Goal: Transaction & Acquisition: Purchase product/service

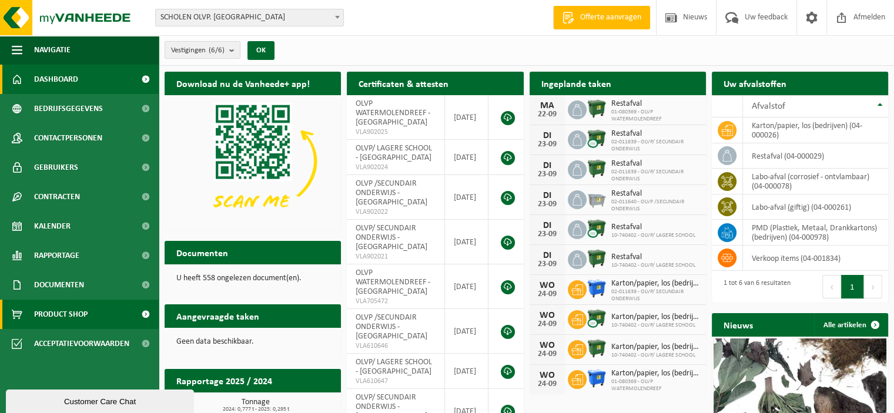
click at [71, 317] on span "Product Shop" at bounding box center [60, 314] width 53 height 29
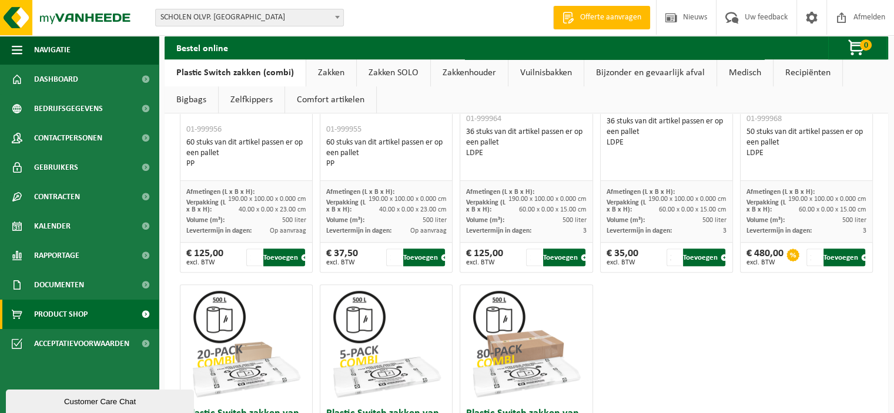
scroll to position [548, 0]
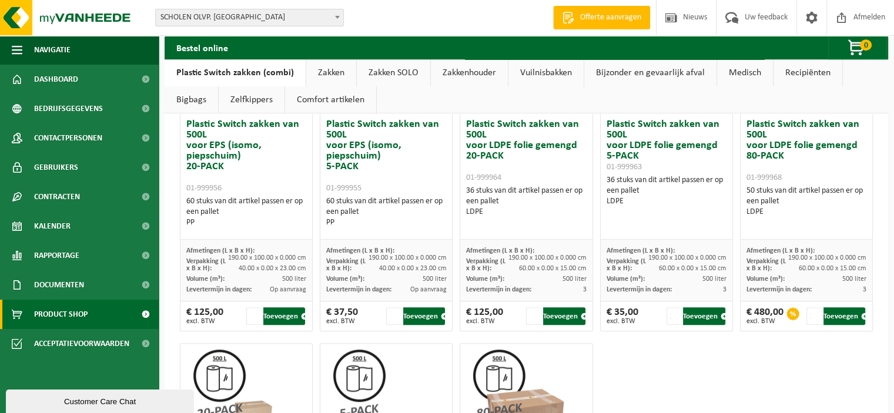
click at [332, 73] on link "Zakken" at bounding box center [331, 72] width 50 height 27
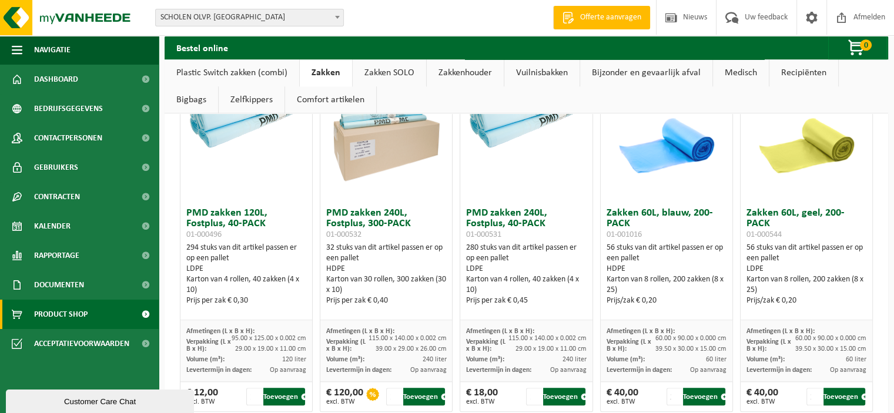
scroll to position [1136, 0]
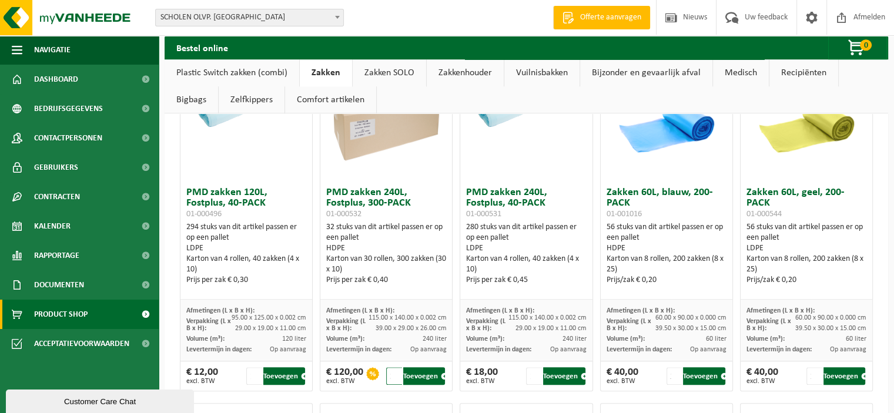
click at [393, 370] on input "2" at bounding box center [394, 376] width 16 height 18
click at [393, 370] on input "3" at bounding box center [394, 376] width 16 height 18
click at [395, 377] on input "2" at bounding box center [394, 376] width 16 height 18
click at [424, 374] on button "Toevoegen" at bounding box center [424, 376] width 42 height 18
type input "1"
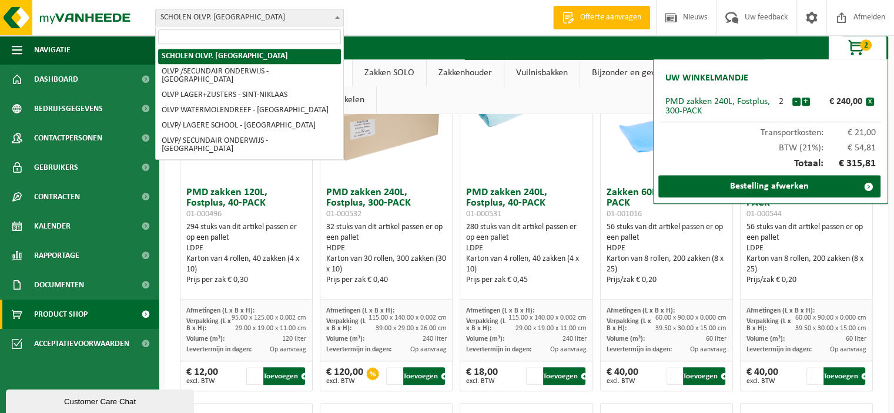
click at [338, 16] on b at bounding box center [337, 17] width 5 height 3
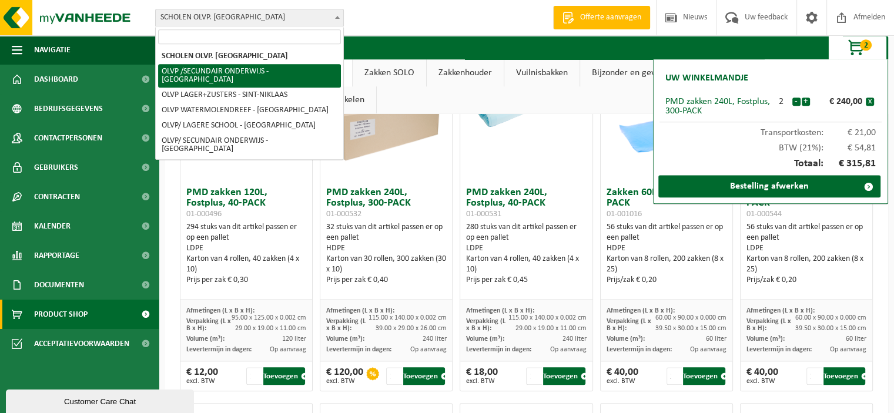
select select "8918"
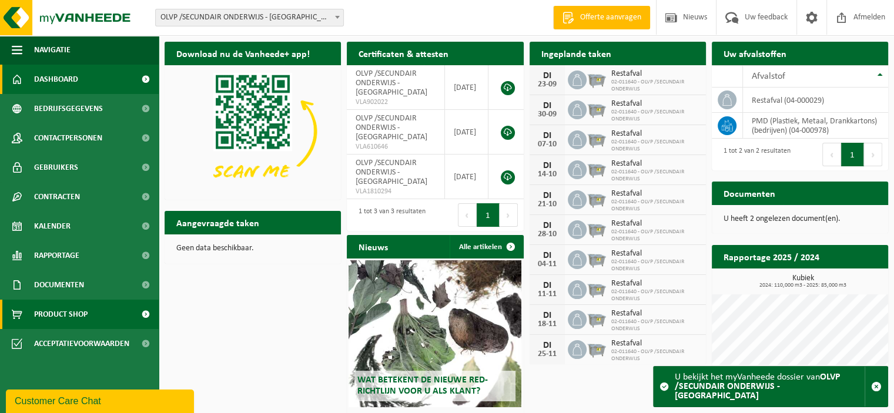
click at [69, 313] on span "Product Shop" at bounding box center [60, 314] width 53 height 29
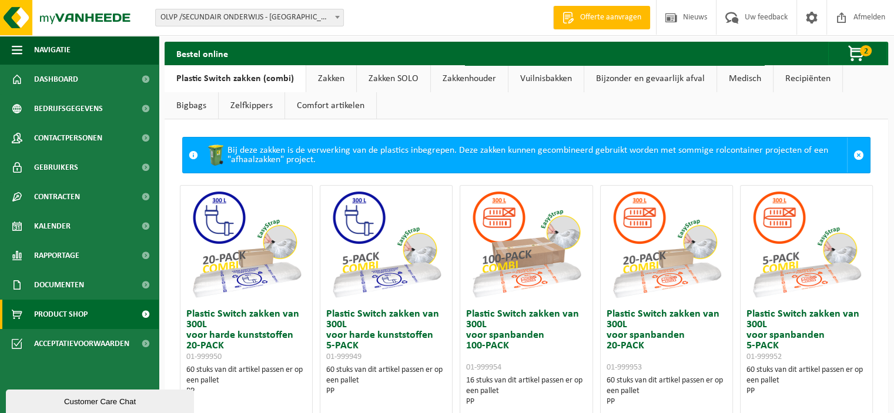
click at [541, 78] on link "Vuilnisbakken" at bounding box center [545, 78] width 75 height 27
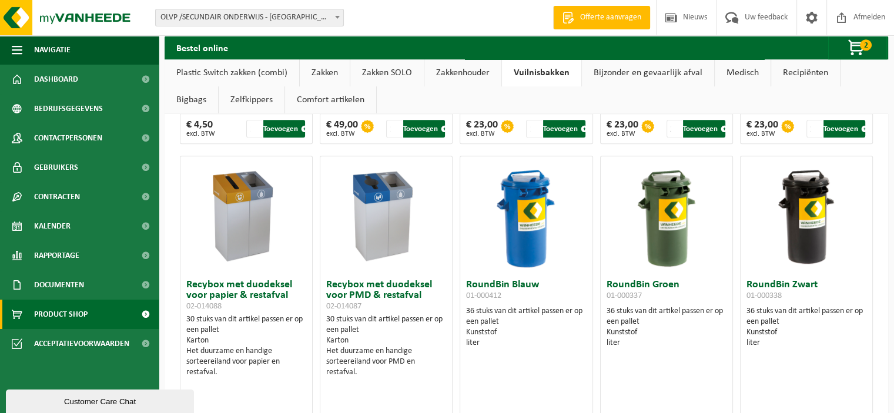
scroll to position [719, 0]
click at [667, 223] on img at bounding box center [666, 215] width 59 height 118
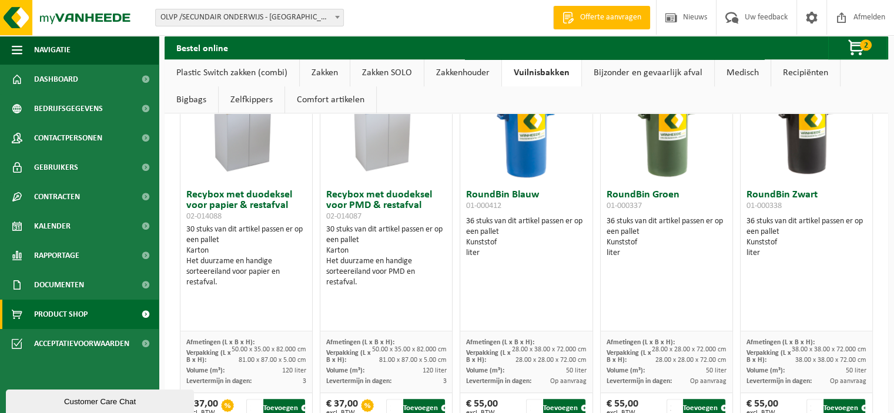
scroll to position [837, 0]
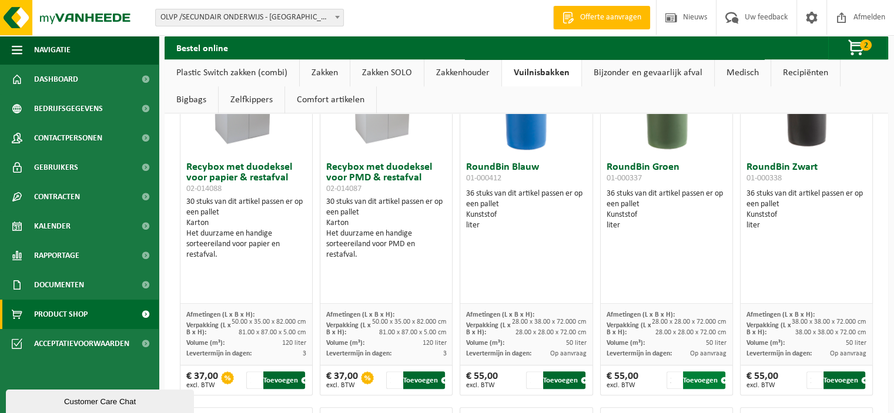
click at [693, 379] on button "Toevoegen" at bounding box center [704, 381] width 42 height 18
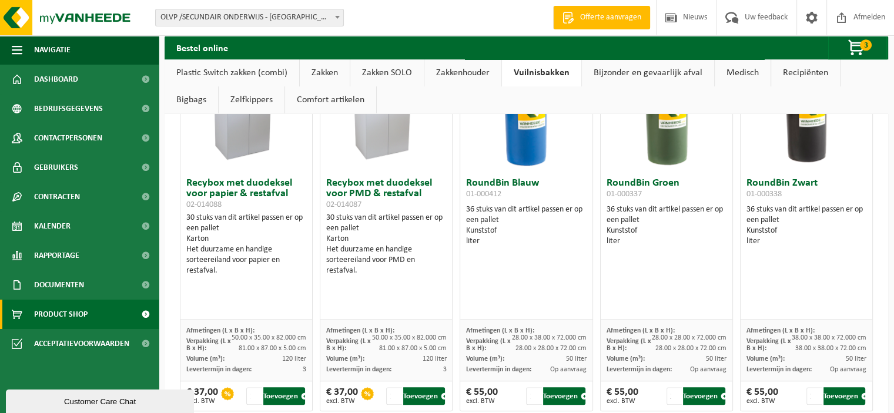
scroll to position [719, 0]
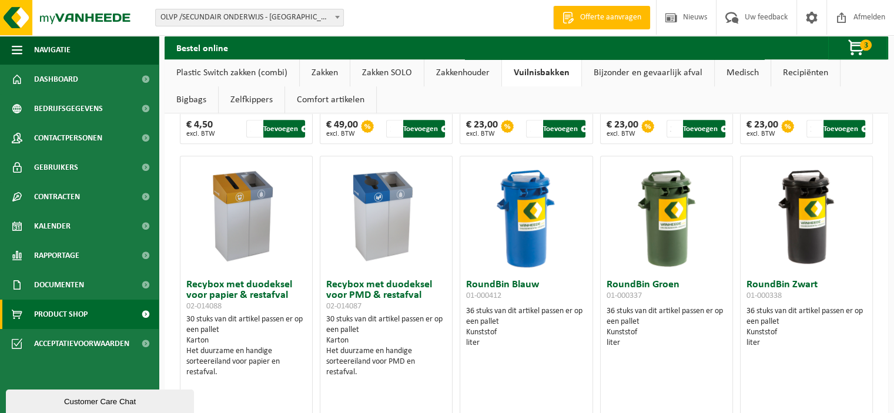
click at [662, 206] on img at bounding box center [666, 215] width 59 height 118
click at [858, 47] on span "button" at bounding box center [857, 48] width 59 height 24
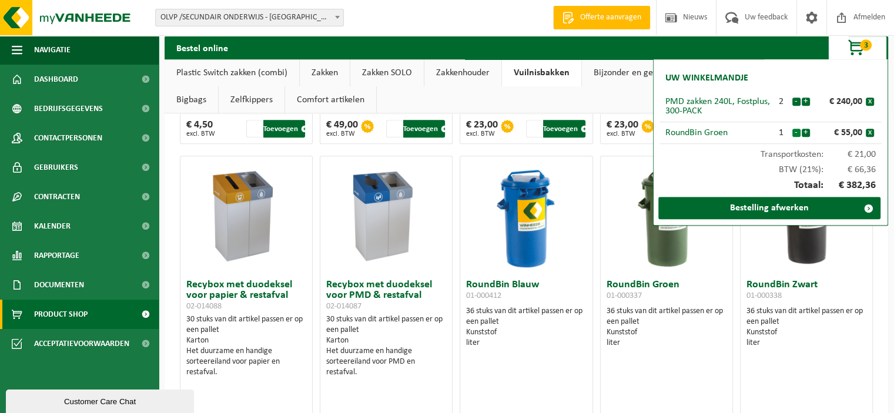
click at [797, 133] on button "-" at bounding box center [796, 133] width 8 height 8
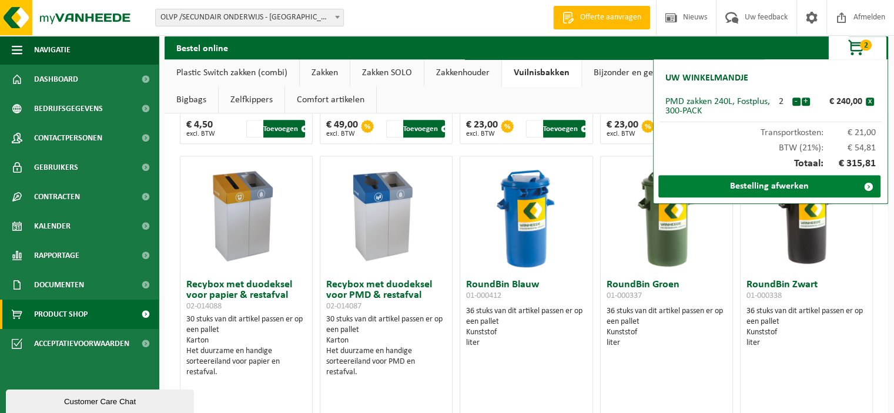
click at [773, 186] on link "Bestelling afwerken" at bounding box center [769, 186] width 222 height 22
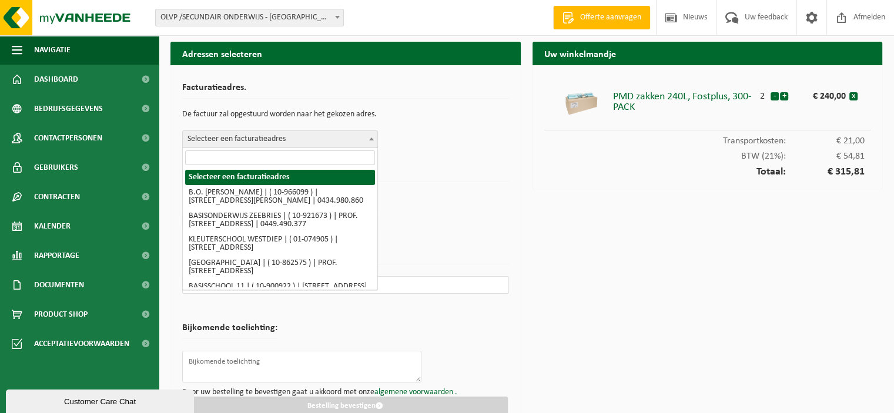
click at [369, 139] on b at bounding box center [371, 139] width 5 height 3
click at [272, 156] on input "search" at bounding box center [280, 157] width 190 height 15
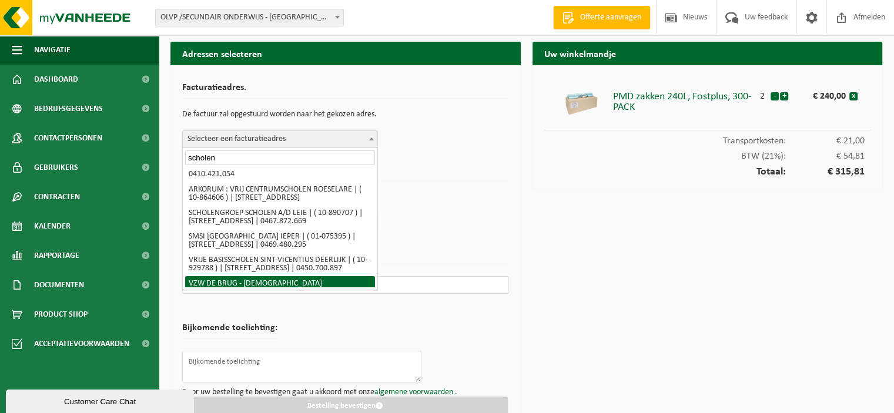
scroll to position [208, 0]
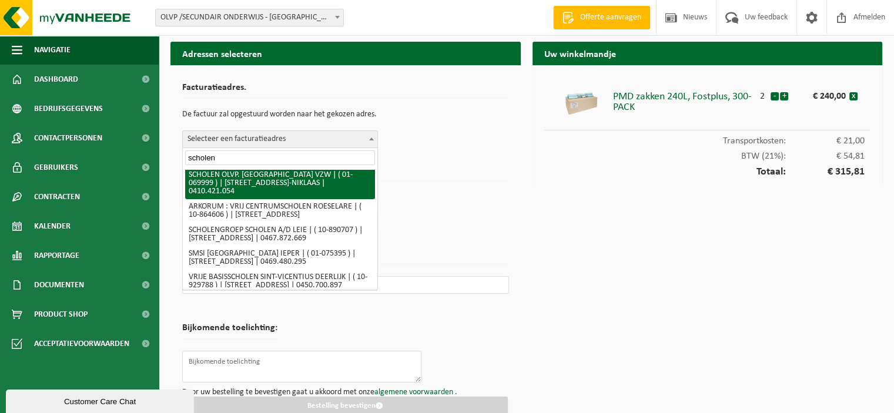
type input "scholen"
select select "8914"
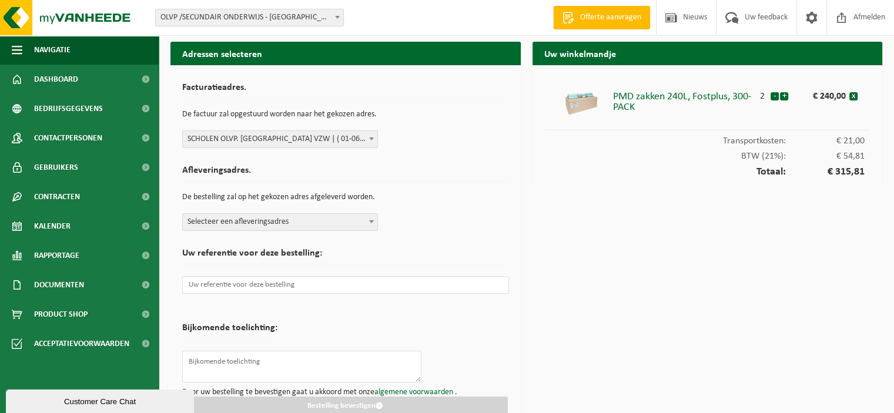
click at [367, 218] on span at bounding box center [372, 221] width 12 height 15
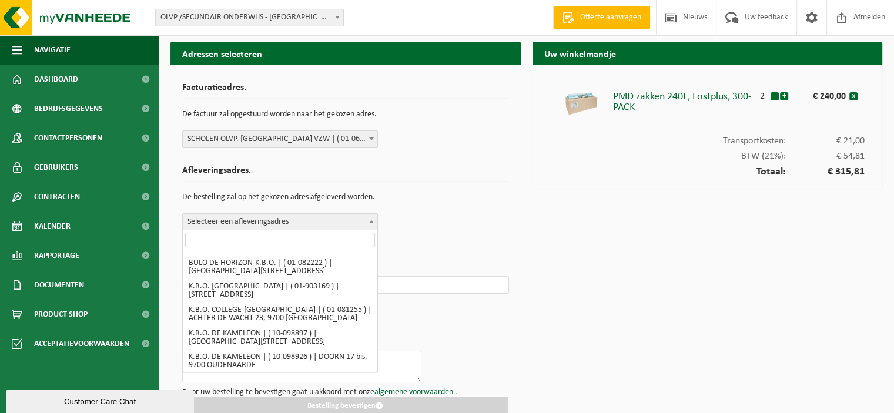
scroll to position [2057, 0]
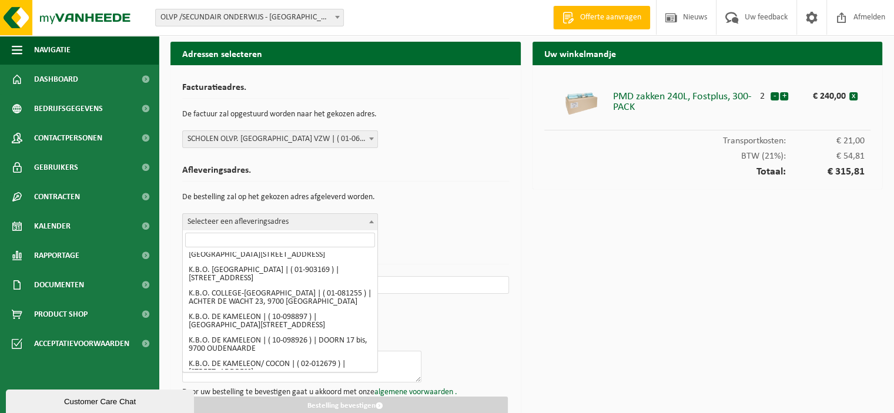
click at [205, 239] on input "search" at bounding box center [280, 240] width 190 height 15
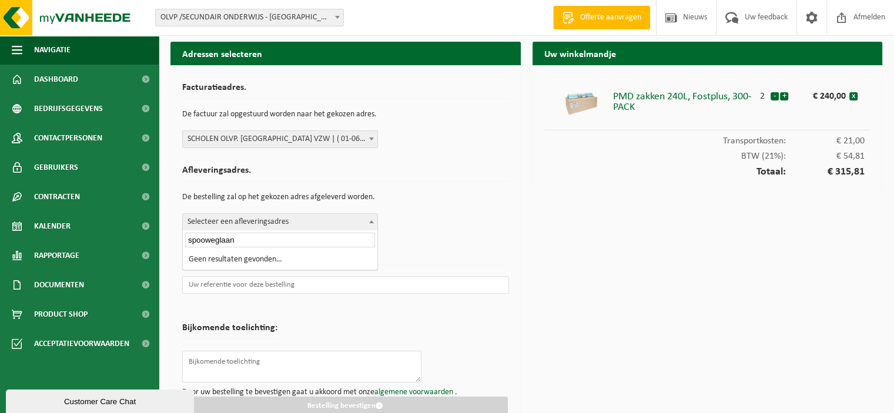
type input "spooweglaan"
click at [300, 240] on input "spooweglaan" at bounding box center [280, 240] width 190 height 15
click at [373, 221] on b at bounding box center [371, 221] width 5 height 3
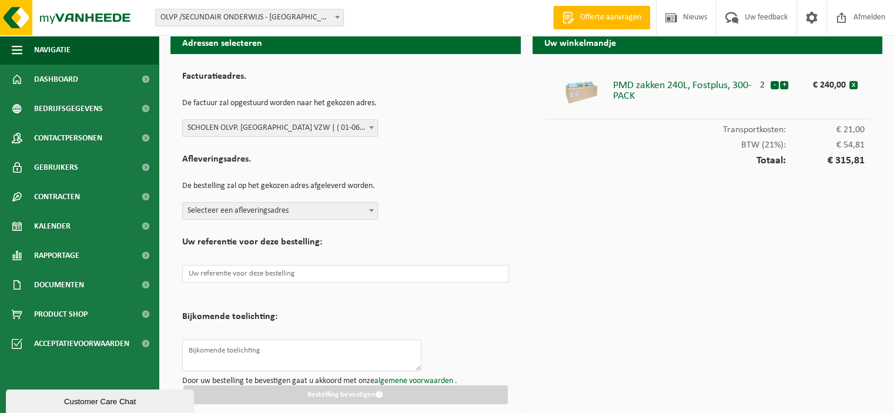
scroll to position [18, 0]
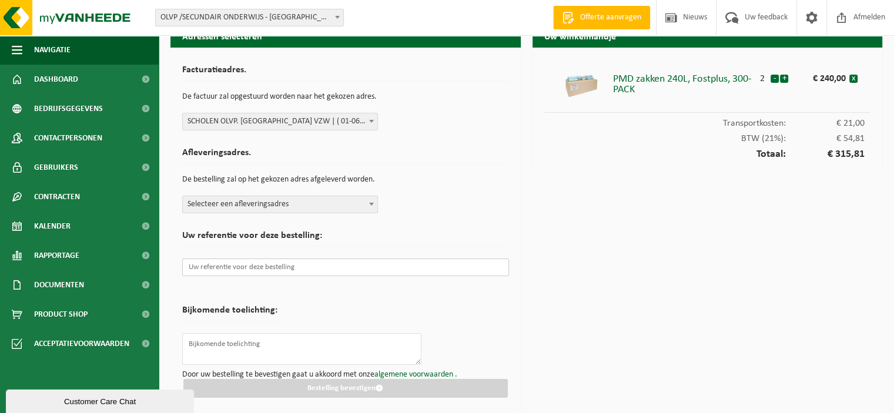
click at [257, 267] on input "text" at bounding box center [345, 268] width 327 height 18
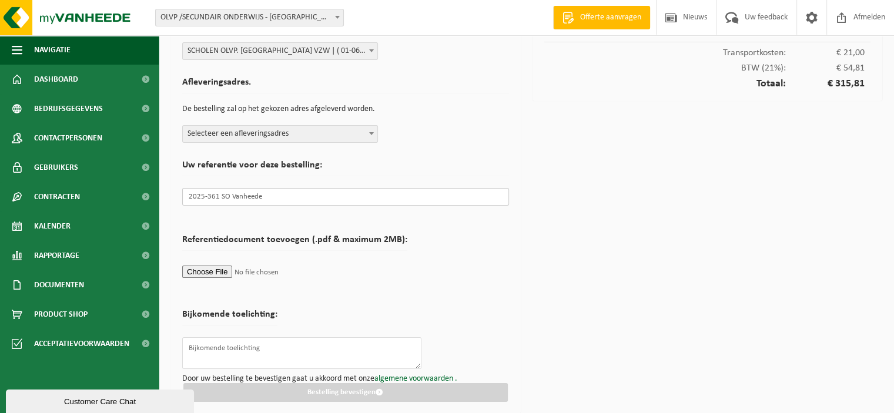
scroll to position [92, 0]
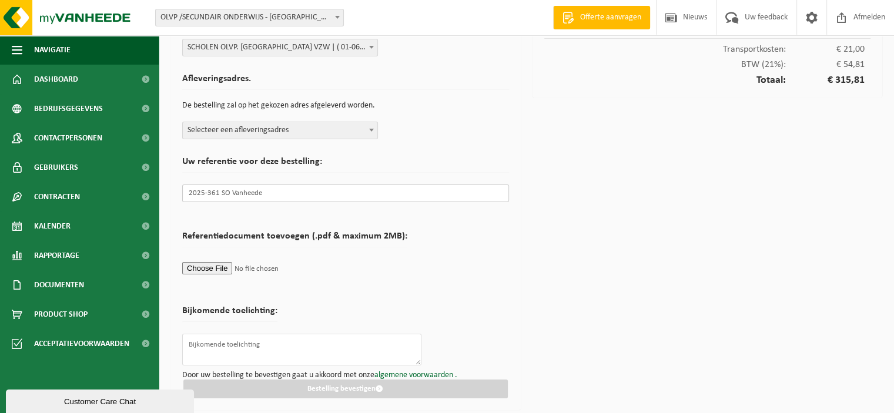
type input "2025-361 SO Vanheede"
click at [303, 345] on textarea at bounding box center [301, 350] width 239 height 32
click at [368, 126] on span at bounding box center [372, 129] width 12 height 15
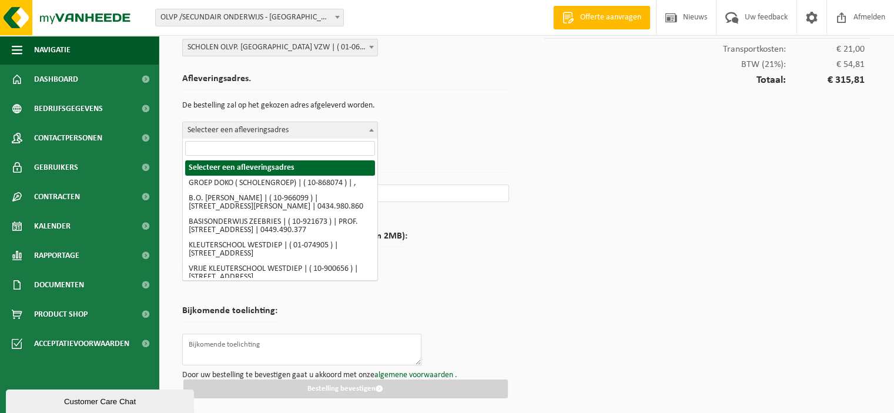
click at [264, 143] on input "search" at bounding box center [280, 148] width 190 height 15
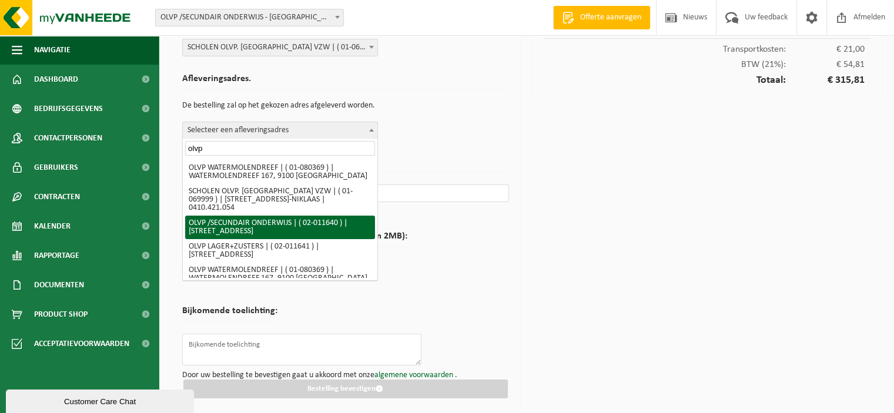
type input "olvp"
select select "8918"
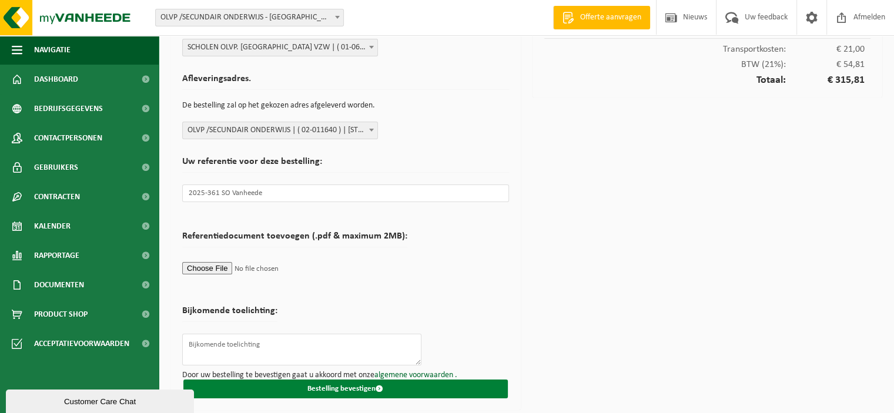
click at [328, 386] on button "Bestelling bevestigen" at bounding box center [345, 389] width 324 height 19
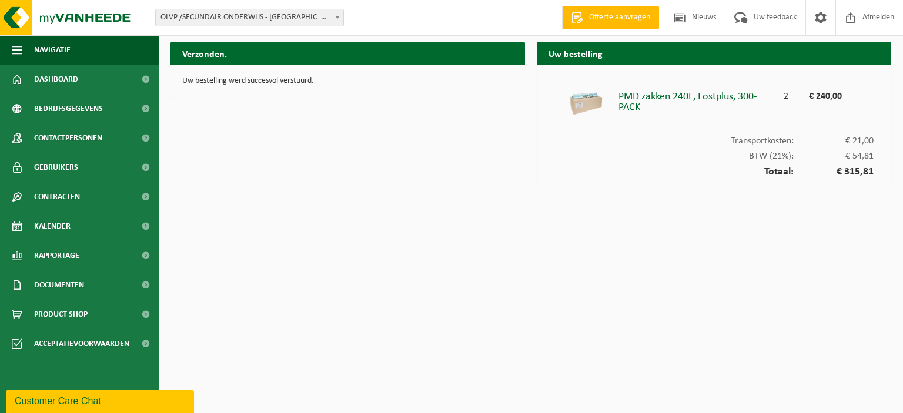
click at [339, 16] on b at bounding box center [337, 17] width 5 height 3
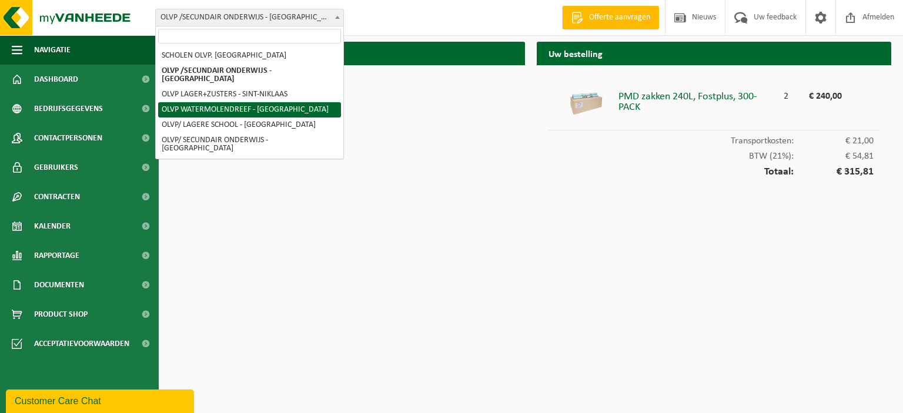
select select "18573"
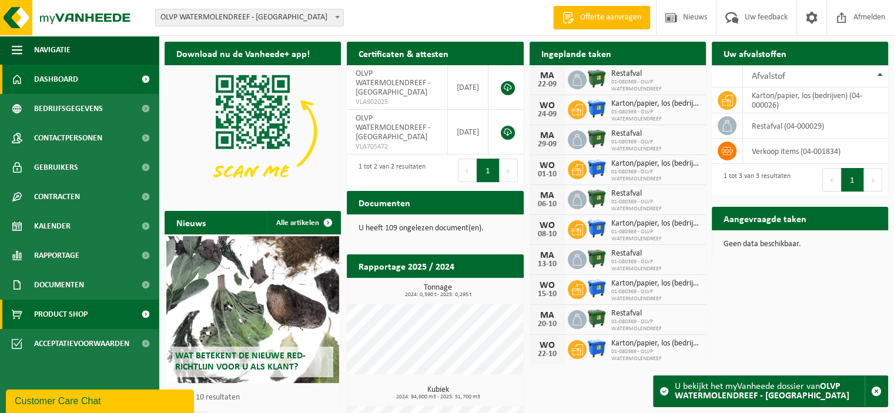
click at [73, 314] on span "Product Shop" at bounding box center [60, 314] width 53 height 29
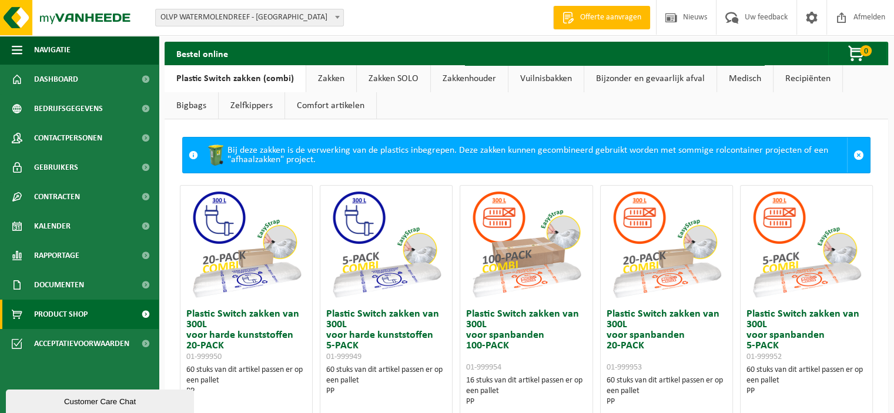
click at [322, 78] on link "Zakken" at bounding box center [331, 78] width 50 height 27
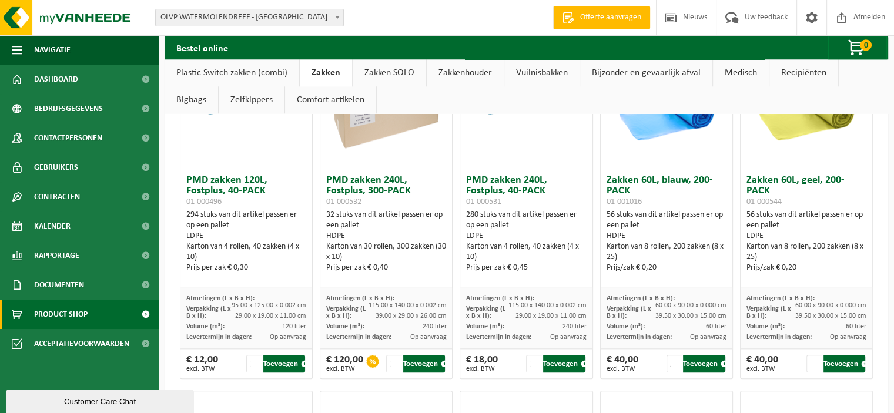
scroll to position [1176, 0]
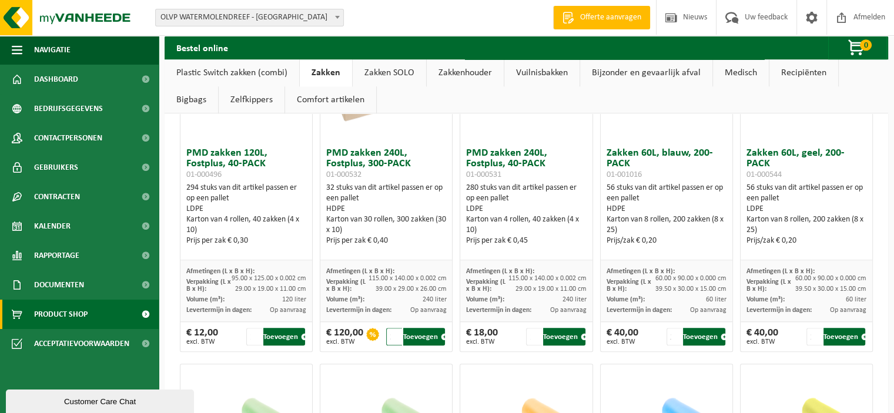
click at [395, 332] on input "2" at bounding box center [394, 337] width 16 height 18
type input "1"
click at [394, 336] on input "1" at bounding box center [394, 337] width 16 height 18
click at [419, 336] on button "Toevoegen" at bounding box center [424, 337] width 42 height 18
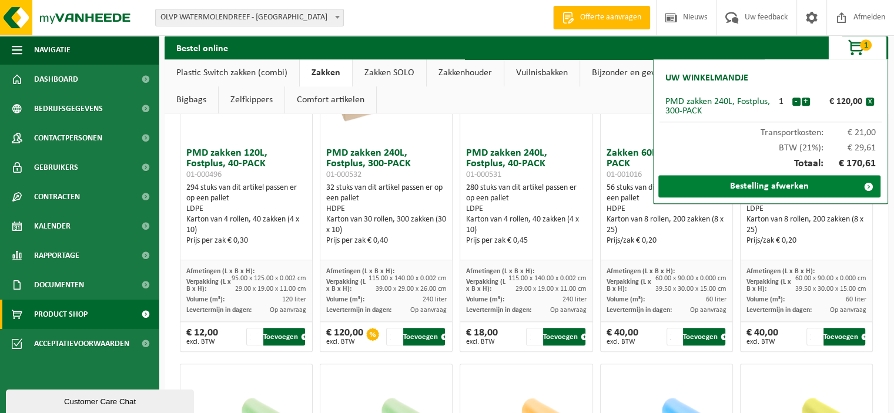
click at [757, 185] on link "Bestelling afwerken" at bounding box center [769, 186] width 222 height 22
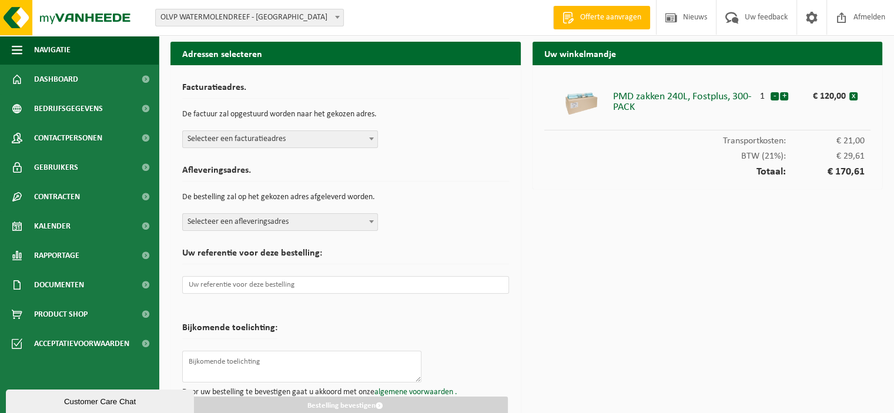
click at [339, 19] on span at bounding box center [338, 16] width 12 height 15
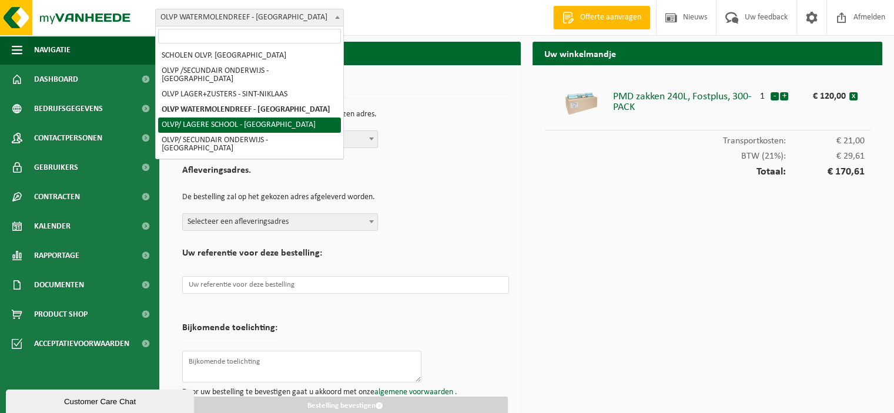
select select "8923"
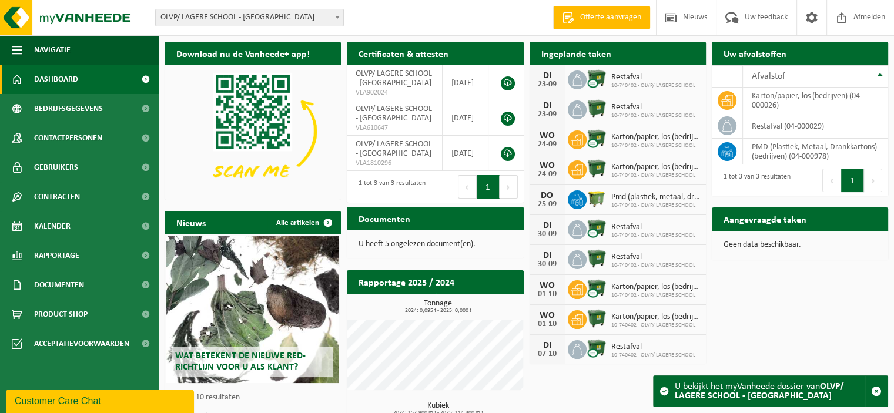
drag, startPoint x: 78, startPoint y: 313, endPoint x: 402, endPoint y: 240, distance: 332.7
click at [78, 312] on span "Product Shop" at bounding box center [60, 314] width 53 height 29
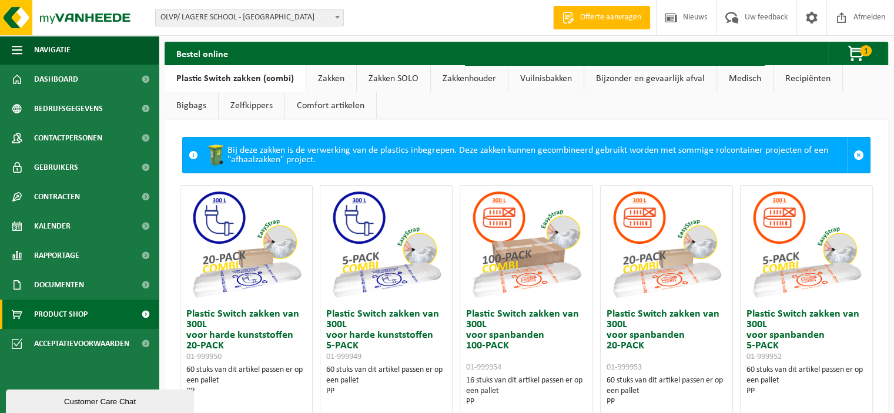
click at [326, 78] on link "Zakken" at bounding box center [331, 78] width 50 height 27
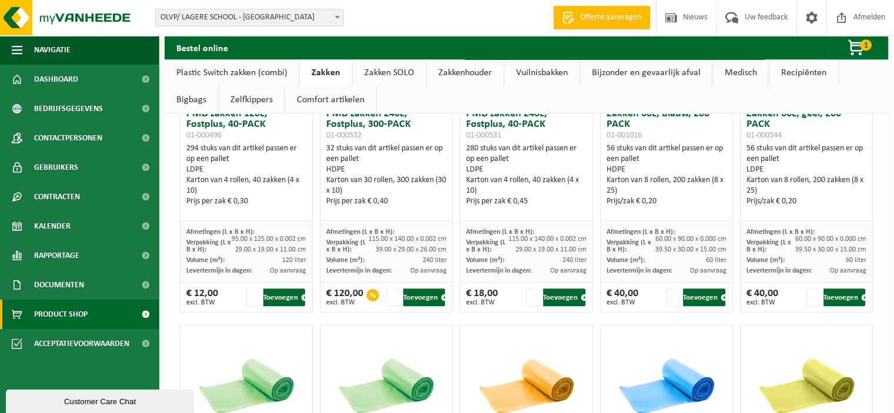
scroll to position [1234, 0]
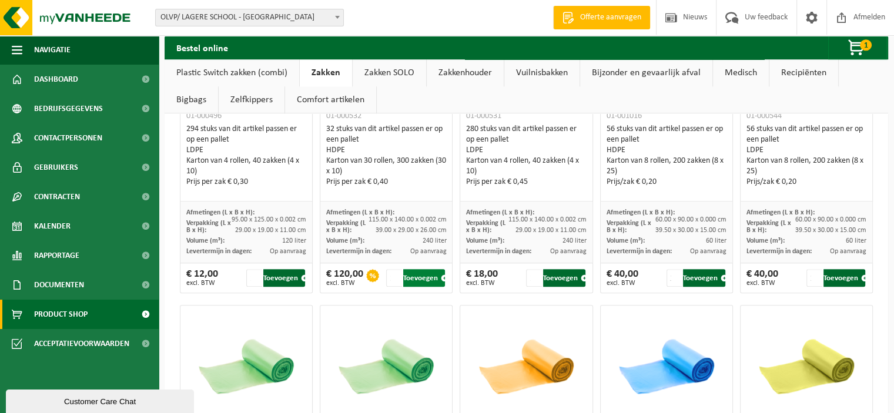
click at [422, 277] on button "Toevoegen" at bounding box center [424, 278] width 42 height 18
click at [854, 46] on span "button" at bounding box center [857, 48] width 59 height 24
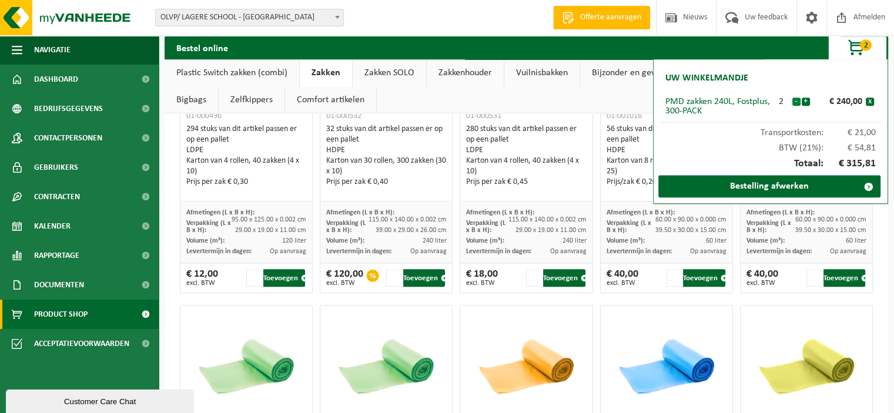
click at [795, 100] on button "-" at bounding box center [796, 102] width 8 height 8
click at [769, 186] on link "Bestelling afwerken" at bounding box center [769, 186] width 222 height 22
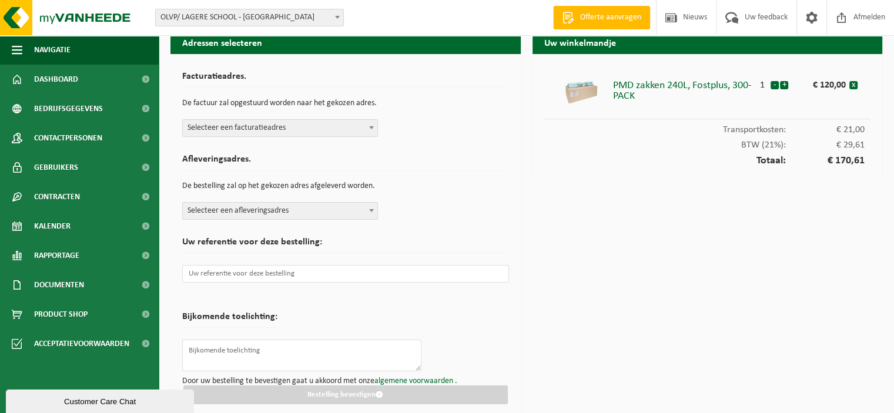
scroll to position [18, 0]
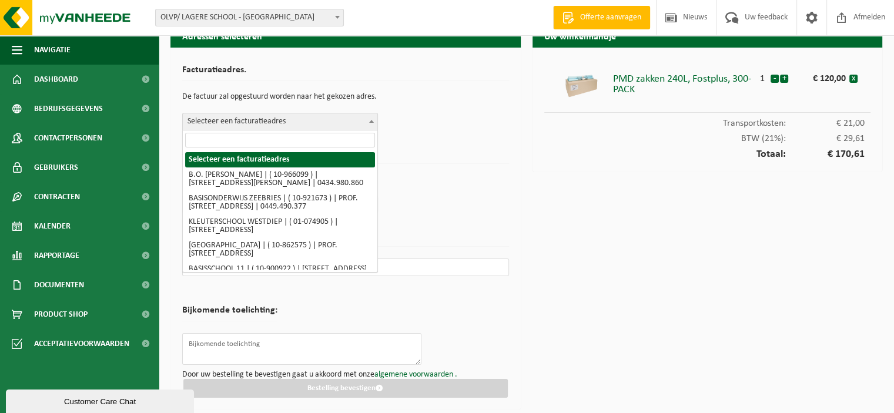
click at [372, 120] on b at bounding box center [371, 121] width 5 height 3
click at [266, 136] on input "search" at bounding box center [280, 140] width 190 height 15
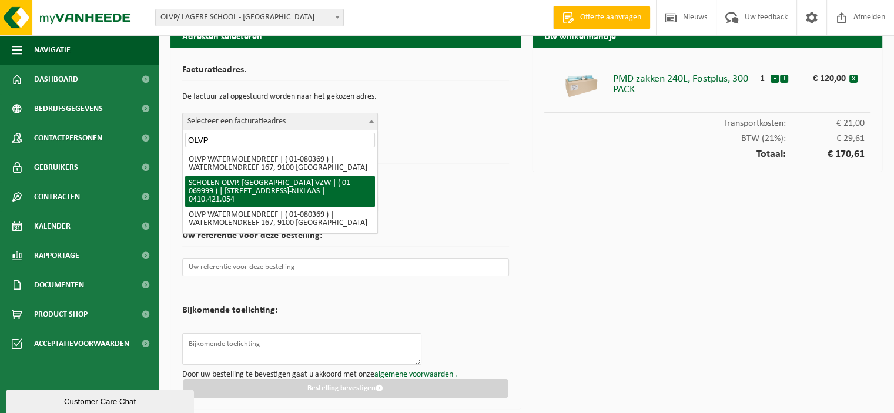
type input "OLVP"
select select "8914"
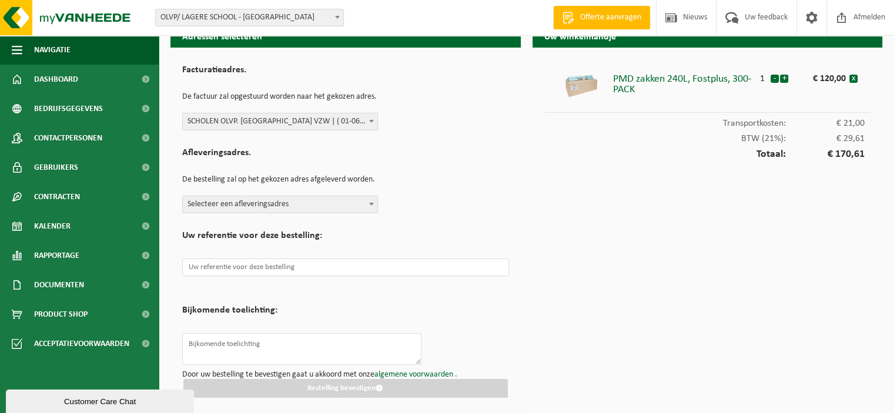
click at [366, 203] on span at bounding box center [372, 203] width 12 height 15
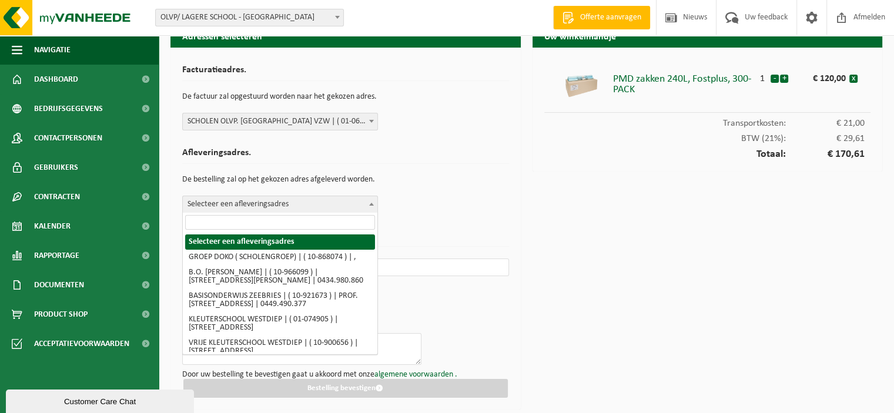
click at [286, 223] on input "search" at bounding box center [280, 222] width 190 height 15
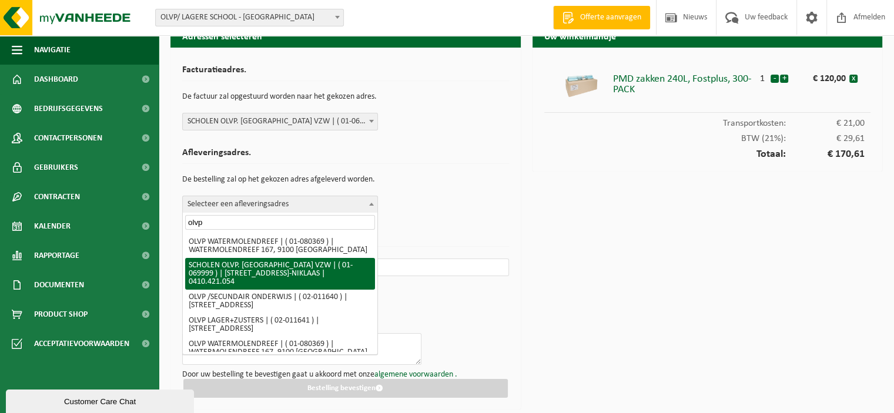
type input "olvp"
select select "8914"
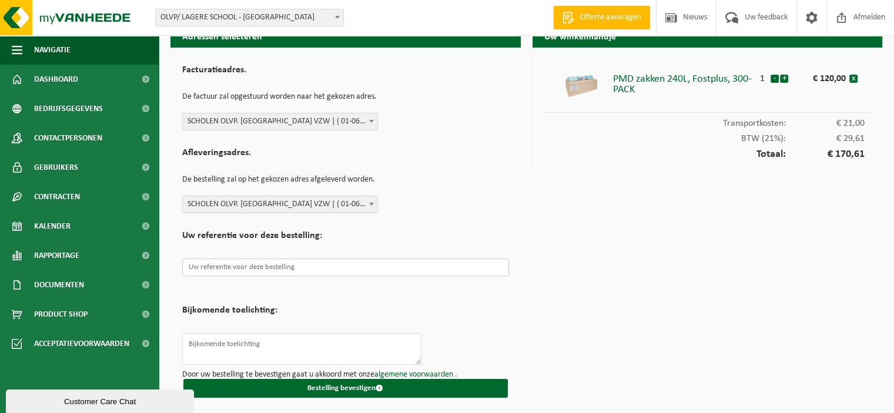
click at [283, 269] on input "text" at bounding box center [345, 268] width 327 height 18
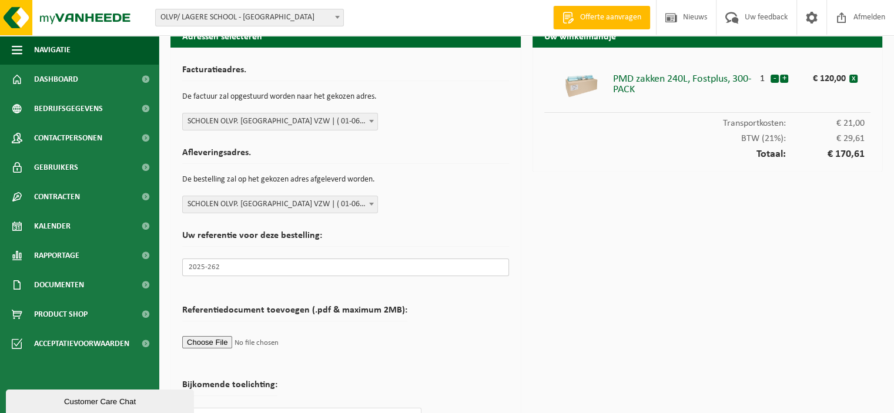
click at [249, 269] on input "2025-262" at bounding box center [345, 268] width 327 height 18
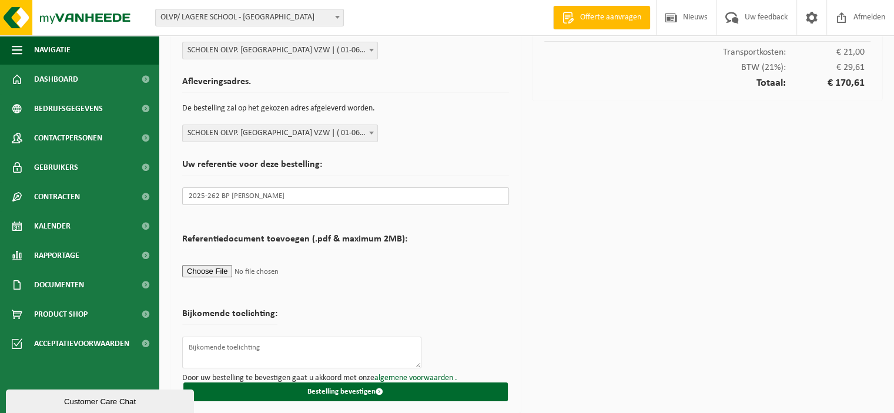
scroll to position [92, 0]
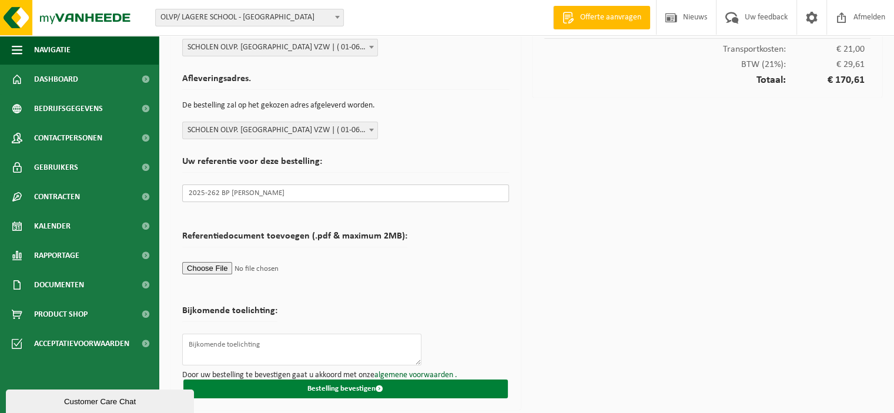
type input "2025-262 BP DOKO Vanheede"
click at [339, 386] on button "Bestelling bevestigen" at bounding box center [345, 389] width 324 height 19
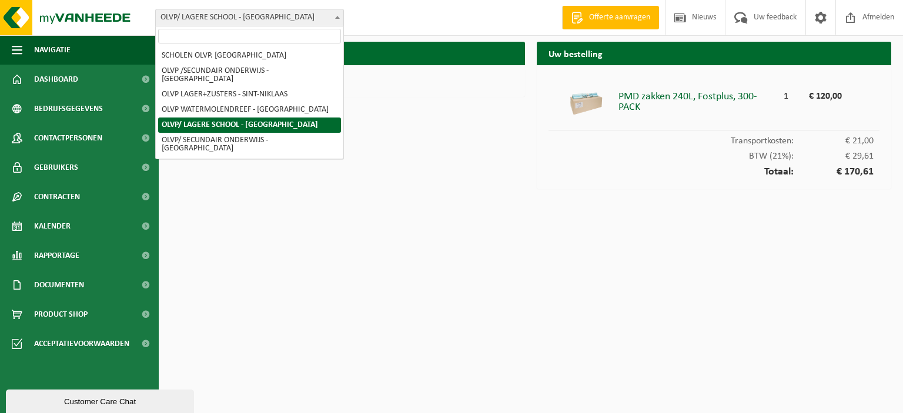
click at [339, 17] on b at bounding box center [337, 17] width 5 height 3
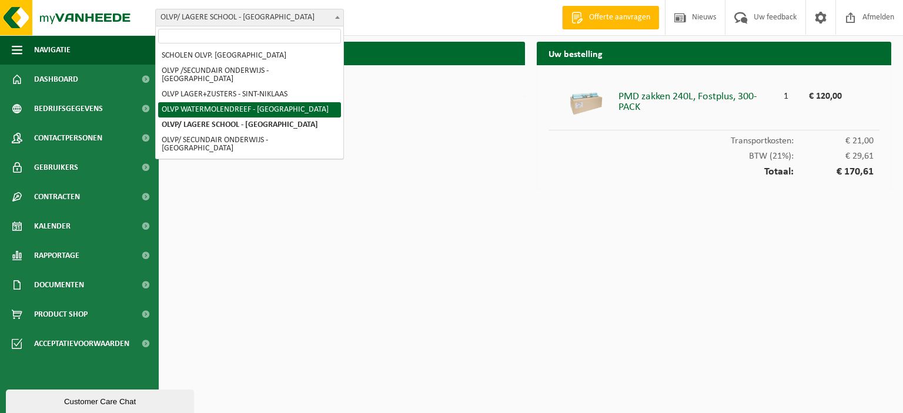
select select "18573"
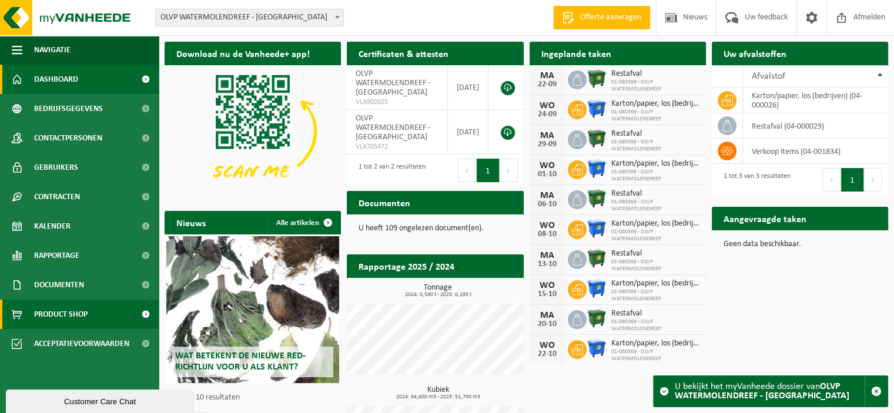
click at [71, 316] on span "Product Shop" at bounding box center [60, 314] width 53 height 29
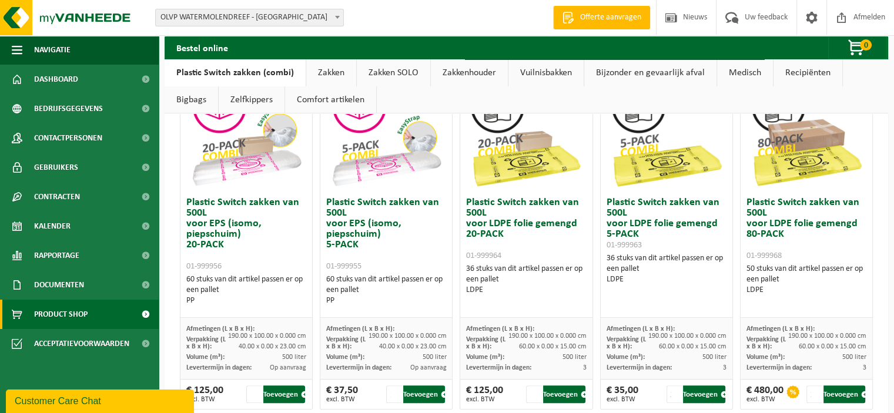
scroll to position [705, 0]
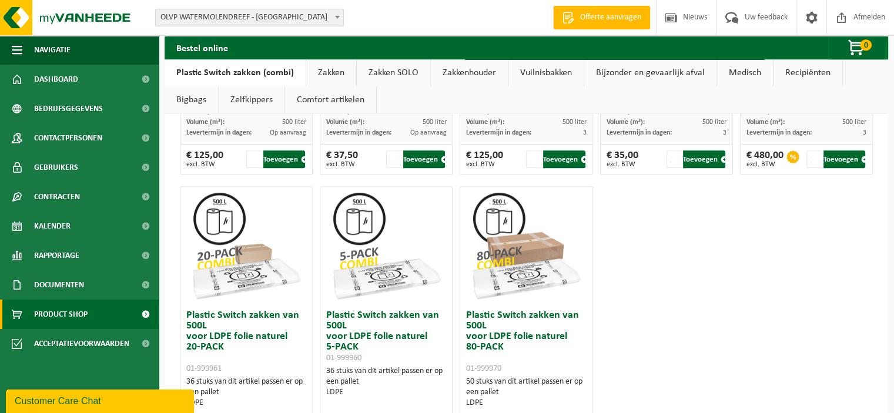
click at [322, 72] on link "Zakken" at bounding box center [331, 72] width 50 height 27
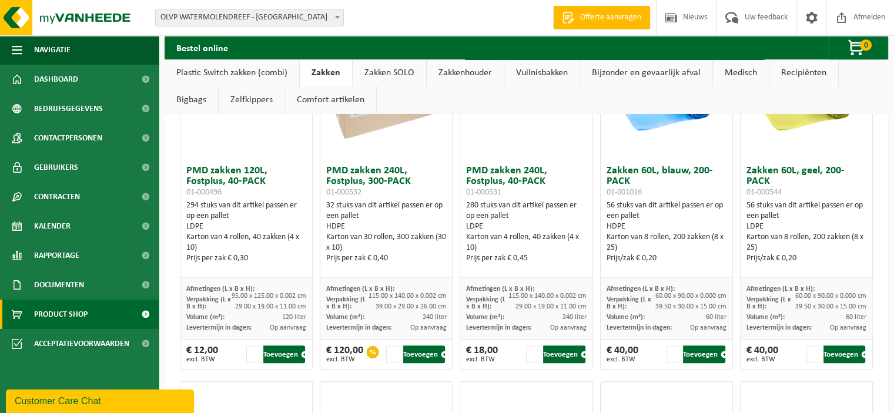
scroll to position [1176, 0]
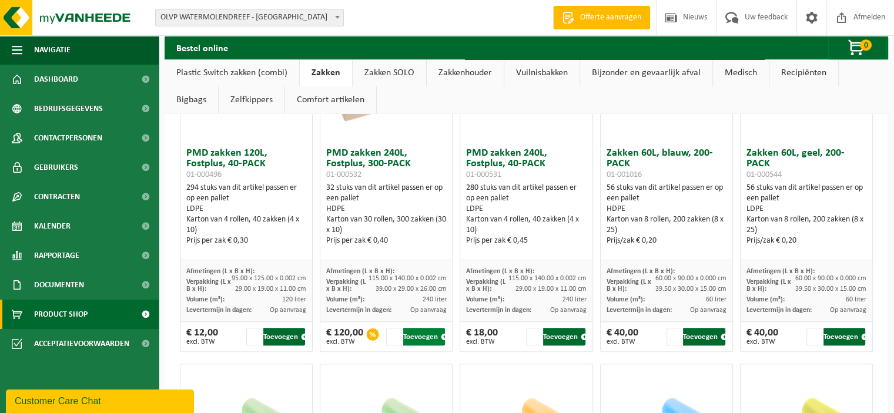
click at [421, 334] on button "Toevoegen" at bounding box center [424, 337] width 42 height 18
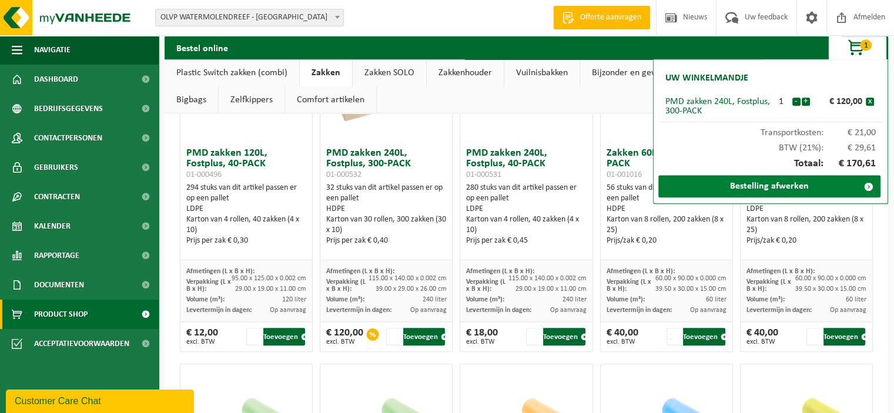
click at [767, 192] on link "Bestelling afwerken" at bounding box center [769, 186] width 222 height 22
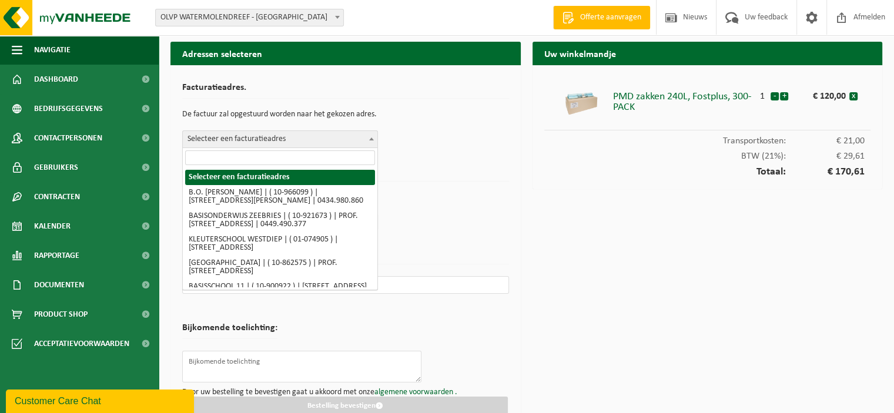
click at [370, 138] on b at bounding box center [371, 139] width 5 height 3
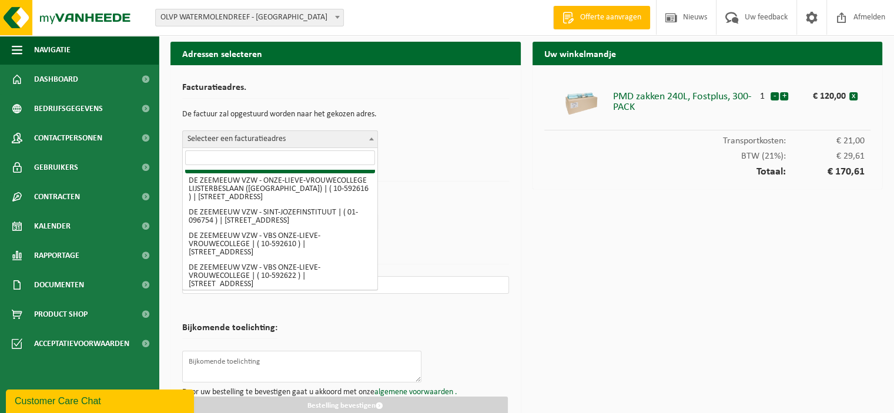
scroll to position [235, 0]
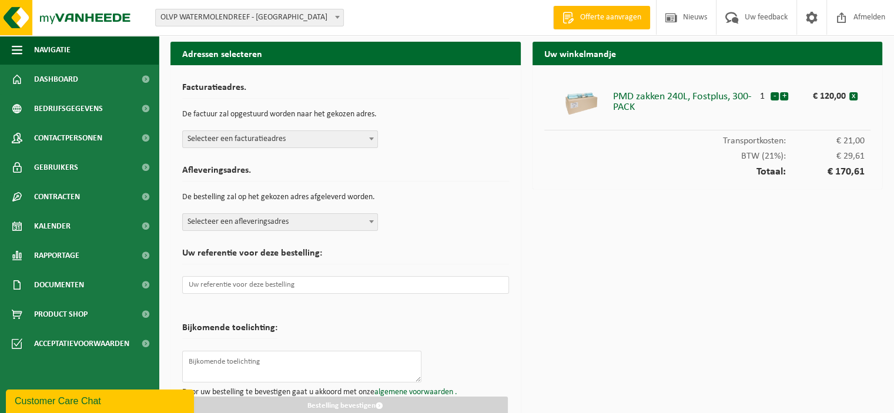
click at [371, 139] on b at bounding box center [371, 139] width 5 height 3
click at [256, 137] on span "Selecteer een facturatieadres" at bounding box center [280, 139] width 195 height 16
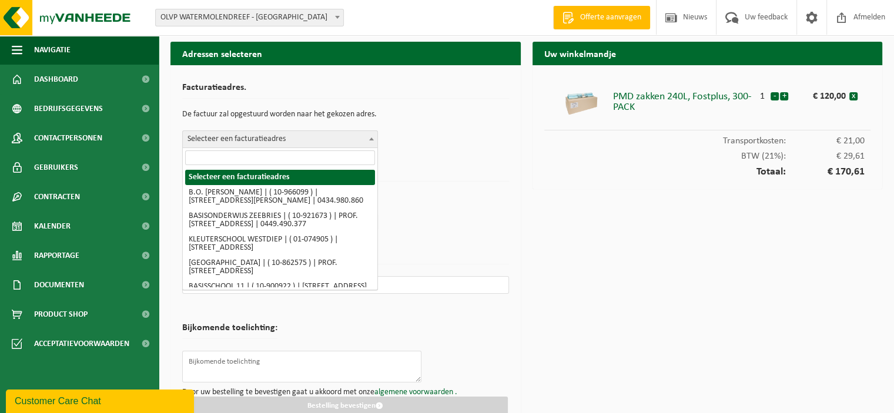
click at [253, 155] on input "search" at bounding box center [280, 157] width 190 height 15
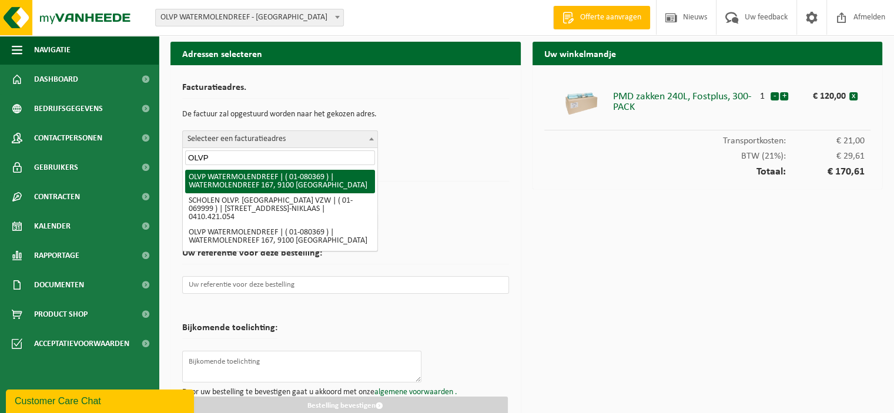
type input "OLVP"
select select "18573"
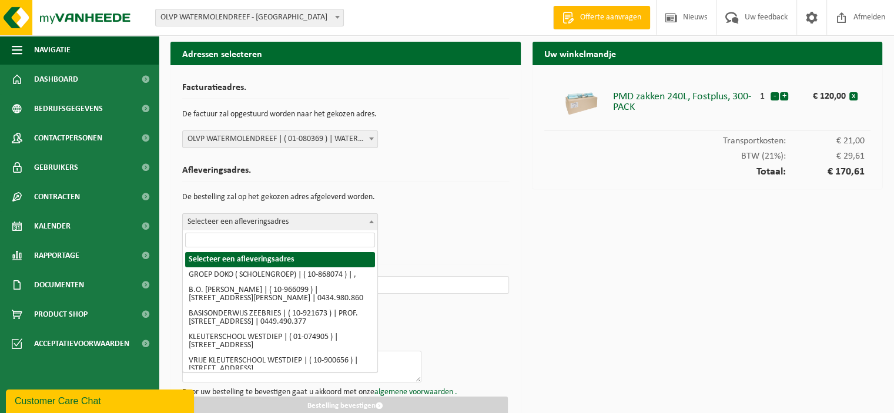
click at [273, 217] on span "Selecteer een afleveringsadres" at bounding box center [280, 222] width 195 height 16
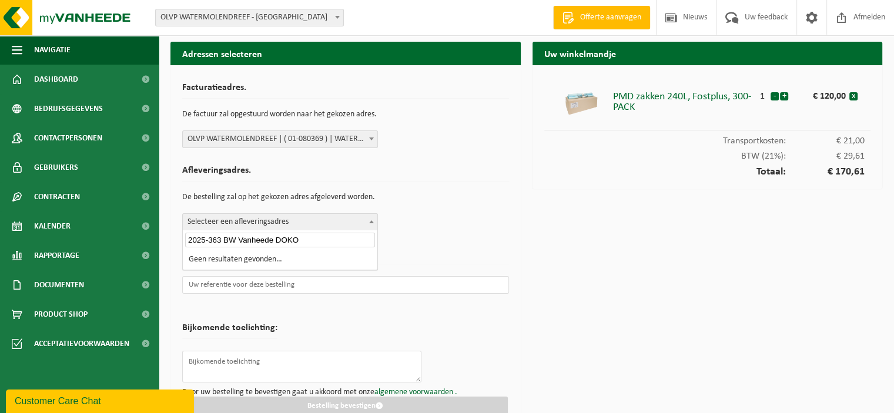
type input "2025-363 BW Vanheede DOKO"
click at [276, 288] on input "text" at bounding box center [345, 285] width 327 height 18
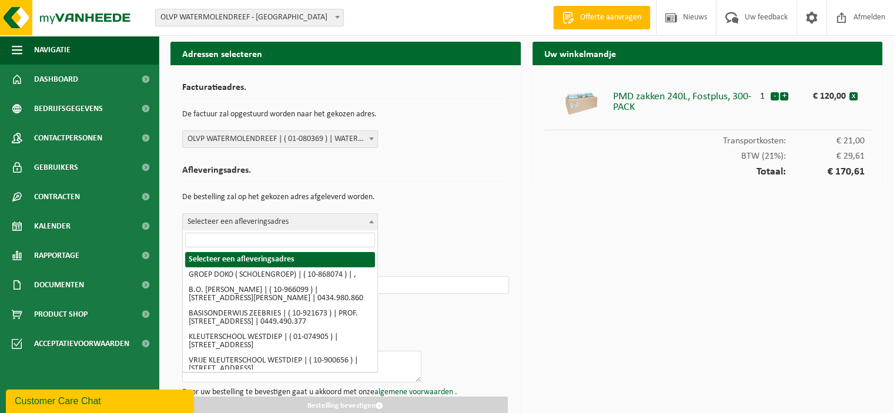
click at [373, 219] on span at bounding box center [372, 221] width 12 height 15
click at [253, 236] on input "search" at bounding box center [280, 240] width 190 height 15
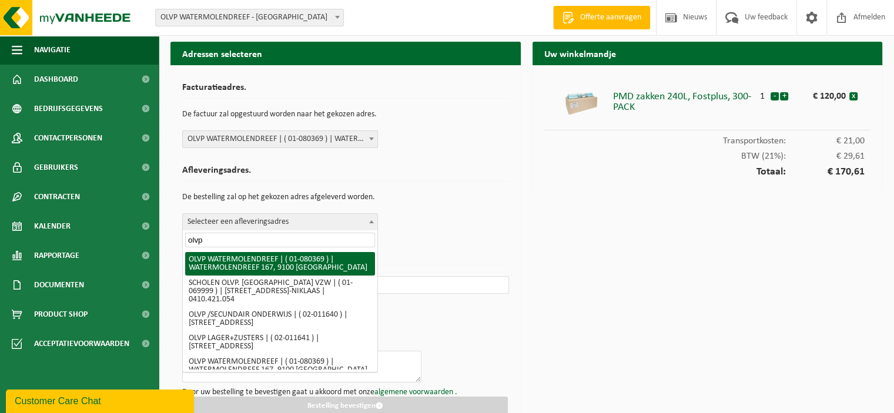
type input "olvp"
select select "18573"
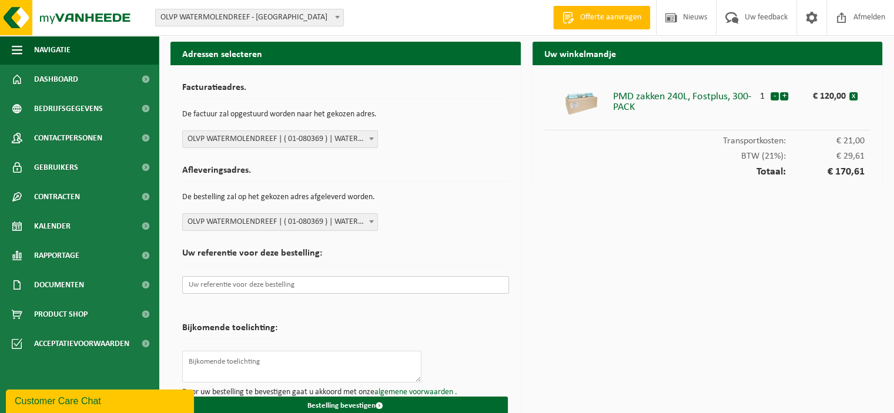
click at [258, 290] on input "text" at bounding box center [345, 285] width 327 height 18
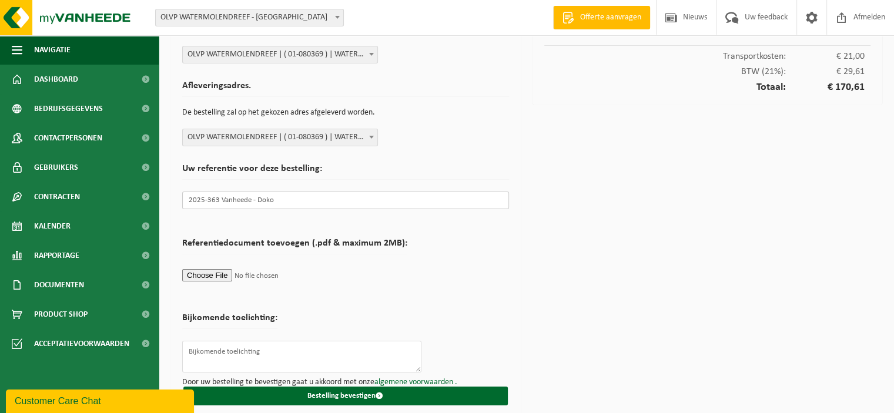
scroll to position [92, 0]
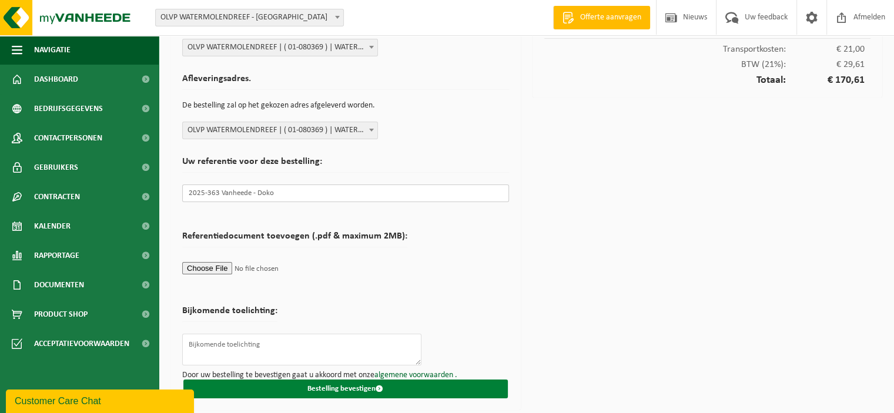
type input "2025-363 Vanheede - Doko"
click at [347, 385] on button "Bestelling bevestigen" at bounding box center [345, 389] width 324 height 19
